Goal: Task Accomplishment & Management: Manage account settings

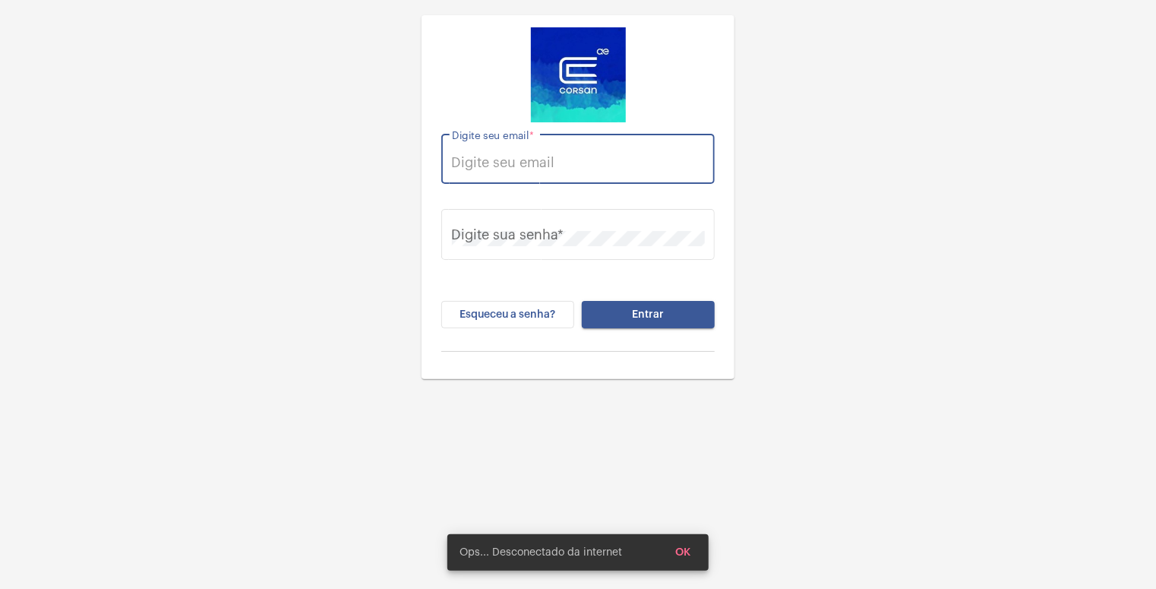
click at [541, 155] on input "Digite seu email *" at bounding box center [578, 162] width 253 height 15
type input "[EMAIL_ADDRESS][PERSON_NAME][DOMAIN_NAME]"
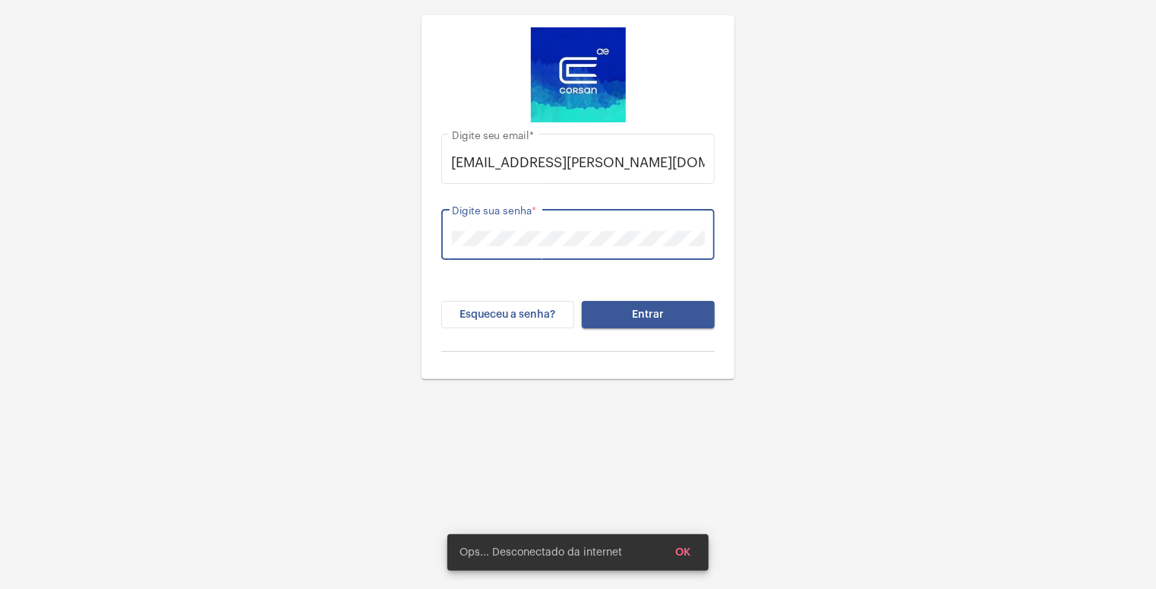
click at [582, 301] on button "Entrar" at bounding box center [648, 314] width 133 height 27
